Goal: Find specific fact: Find specific fact

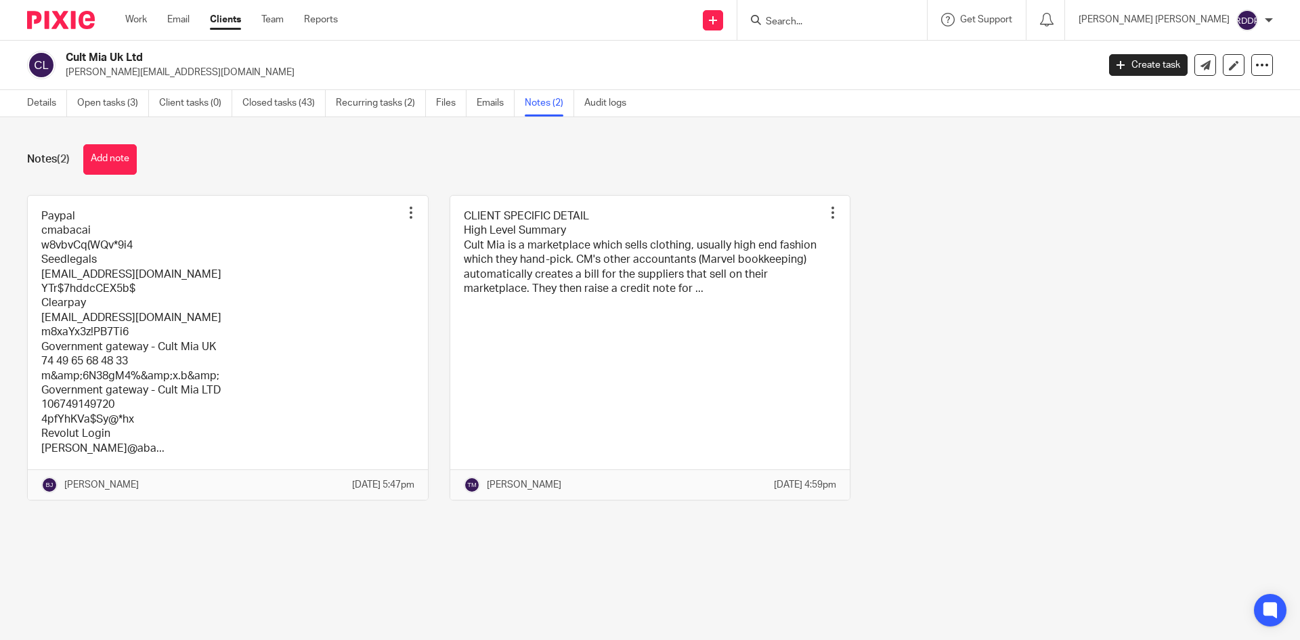
click at [831, 25] on input "Search" at bounding box center [825, 22] width 122 height 12
type input "laylo"
click at [870, 49] on link at bounding box center [893, 58] width 263 height 31
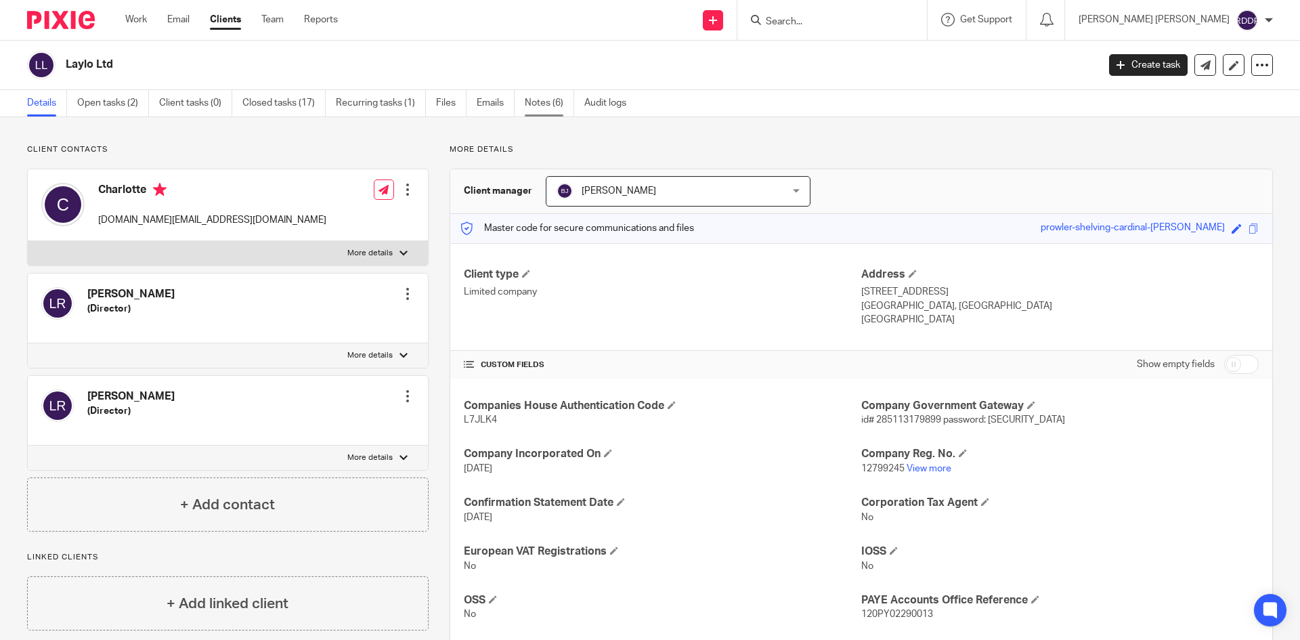
click at [541, 112] on link "Notes (6)" at bounding box center [549, 103] width 49 height 26
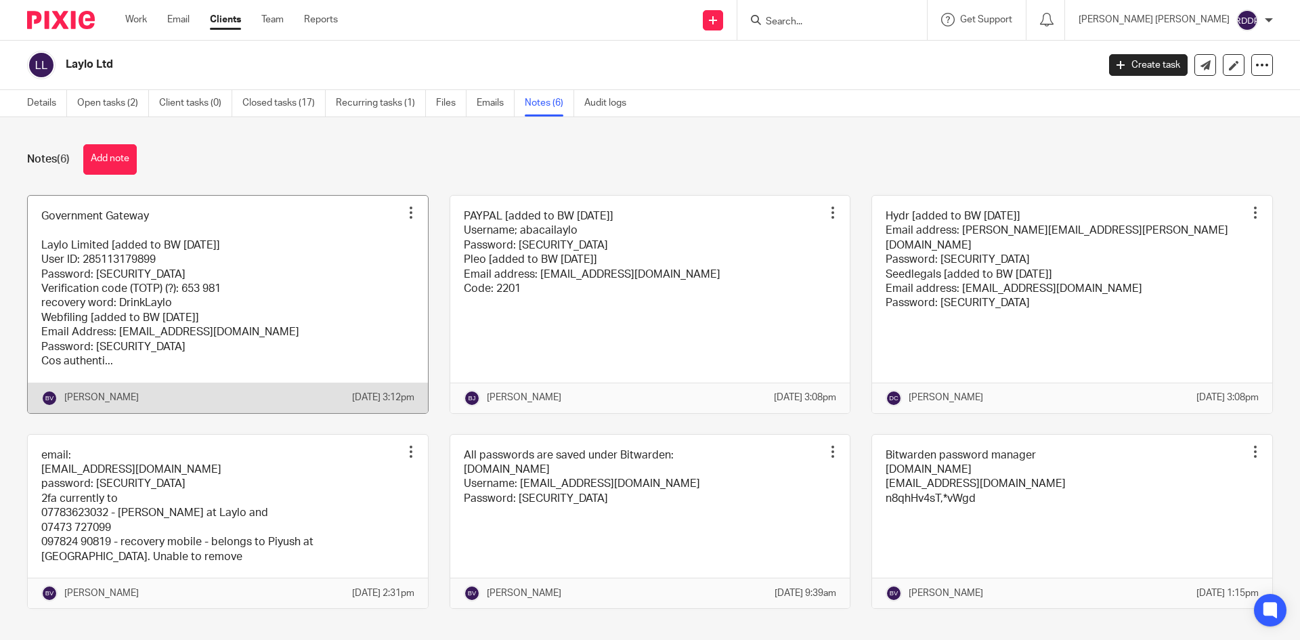
scroll to position [45, 0]
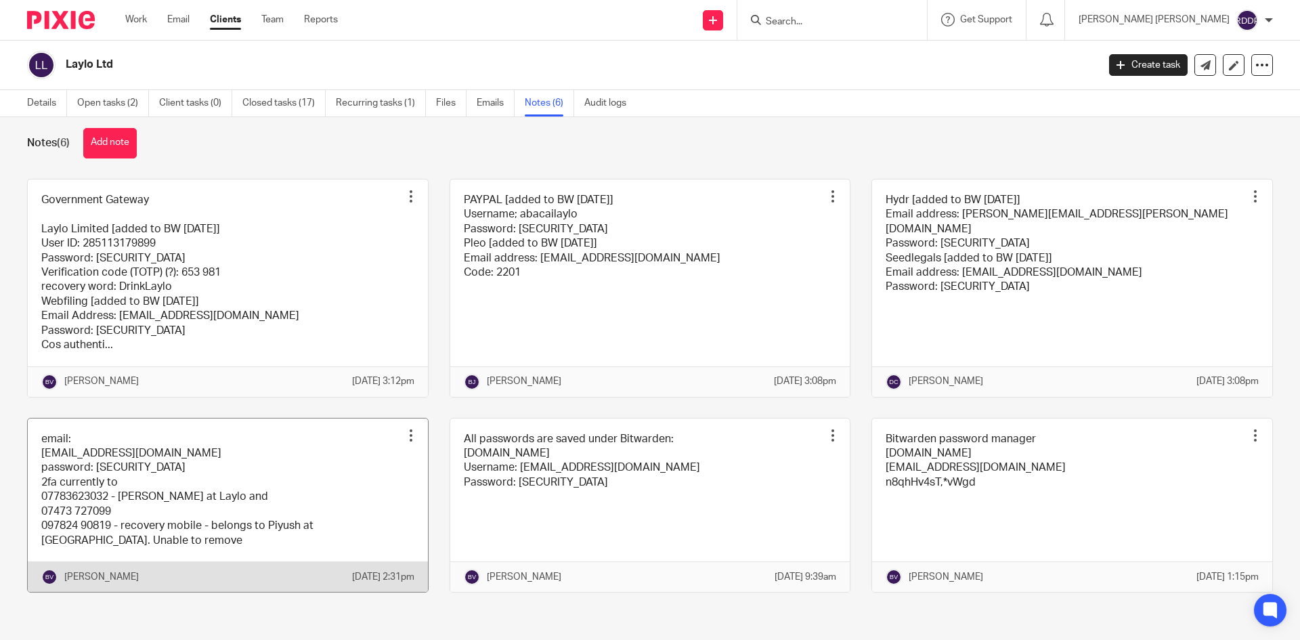
click at [246, 444] on link at bounding box center [228, 505] width 400 height 174
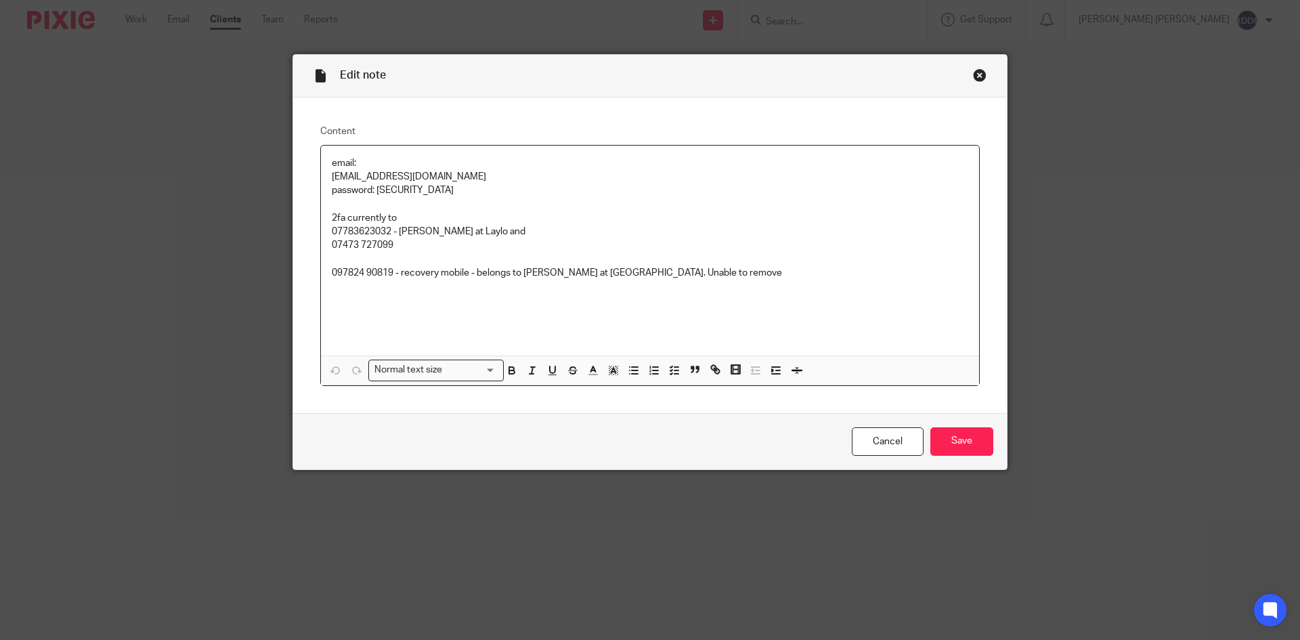
drag, startPoint x: 375, startPoint y: 189, endPoint x: 477, endPoint y: 192, distance: 102.3
click at [477, 192] on p "password: [SECURITY_DATA]" at bounding box center [650, 190] width 636 height 14
copy p "$r5stlNedOnOcuY+p&as"
